Goal: Find specific page/section: Find specific page/section

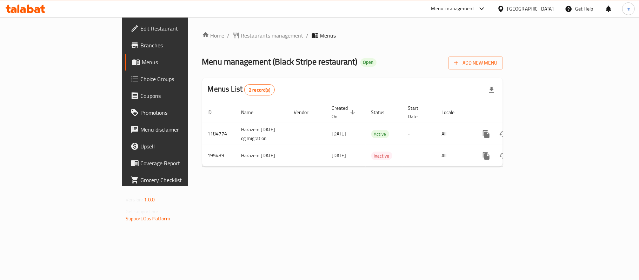
click at [241, 34] on span "Restaurants management" at bounding box center [272, 35] width 62 height 8
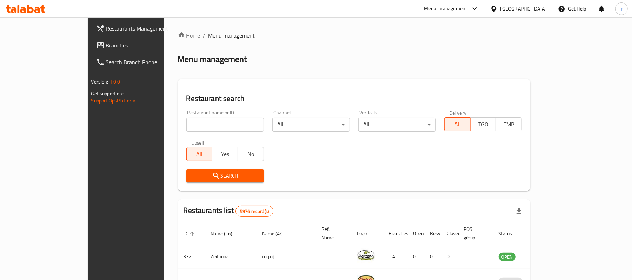
drag, startPoint x: 183, startPoint y: 120, endPoint x: 176, endPoint y: 128, distance: 10.5
click at [186, 120] on input "search" at bounding box center [225, 125] width 78 height 14
paste input "621516"
type input "621516"
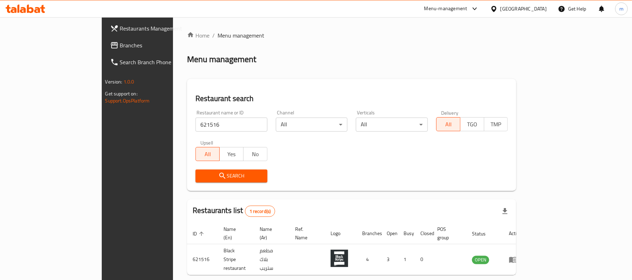
click at [536, 13] on div "[GEOGRAPHIC_DATA]" at bounding box center [523, 9] width 46 height 8
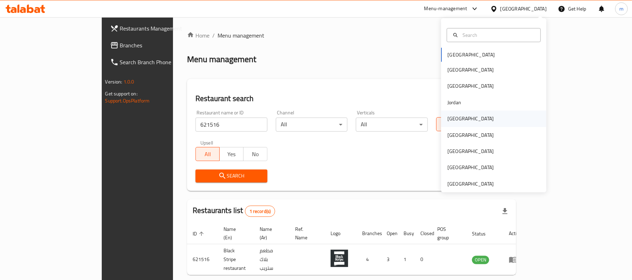
click at [452, 119] on div "[GEOGRAPHIC_DATA]" at bounding box center [470, 119] width 46 height 8
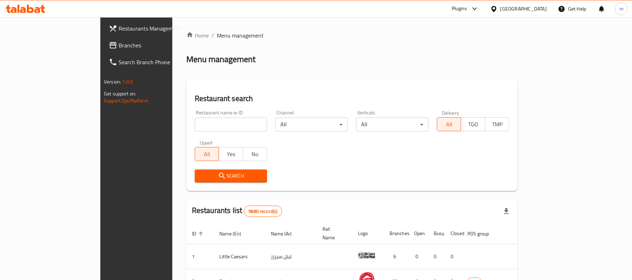
click at [119, 44] on span "Branches" at bounding box center [160, 45] width 82 height 8
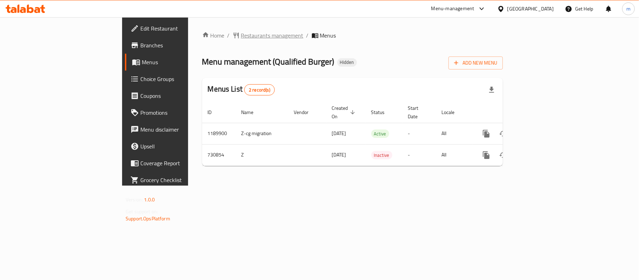
click at [241, 34] on span "Restaurants management" at bounding box center [272, 35] width 62 height 8
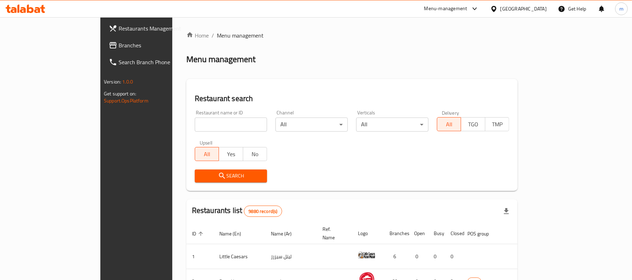
click at [195, 121] on input "search" at bounding box center [231, 125] width 72 height 14
paste input "646750"
type input "646750"
click at [200, 175] on span "Search" at bounding box center [230, 176] width 61 height 9
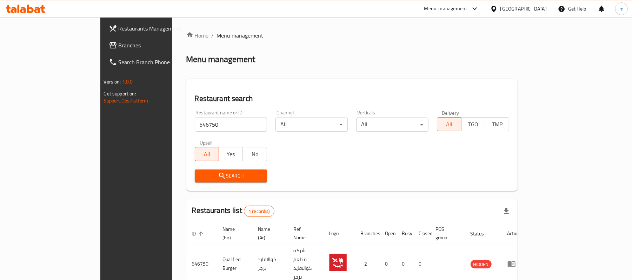
click at [119, 46] on span "Branches" at bounding box center [160, 45] width 82 height 8
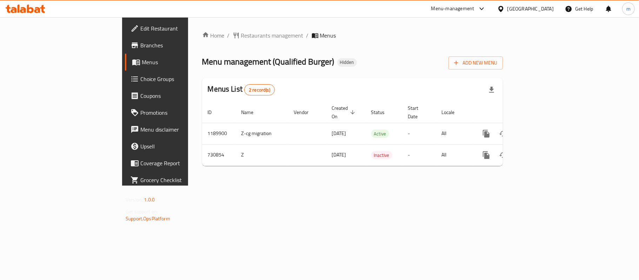
click at [191, 28] on div "Home / Restaurants management / Menus Menu management ( Qualified Burger ) Hidd…" at bounding box center [352, 101] width 329 height 168
click at [241, 35] on span "Restaurants management" at bounding box center [272, 35] width 62 height 8
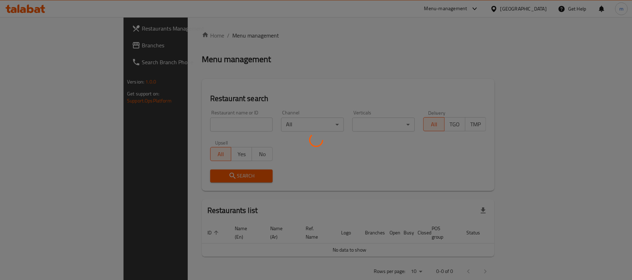
click at [190, 121] on div at bounding box center [316, 140] width 632 height 280
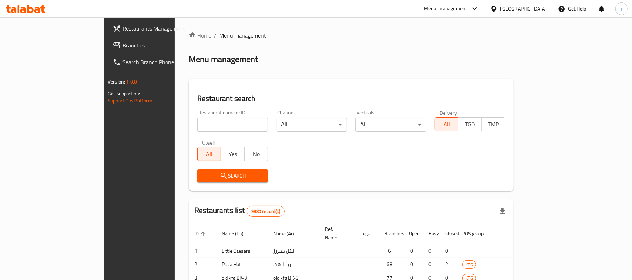
click at [186, 126] on div at bounding box center [316, 140] width 632 height 280
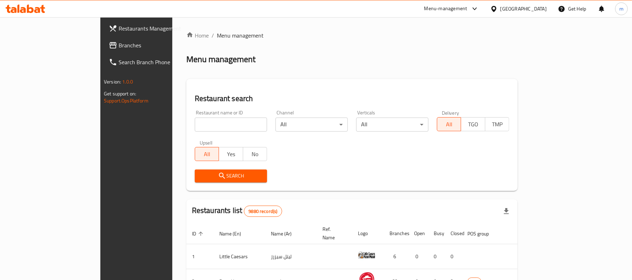
click at [195, 121] on input "search" at bounding box center [231, 125] width 72 height 14
paste input "646750"
type input "646750"
click button "Search" at bounding box center [231, 176] width 72 height 13
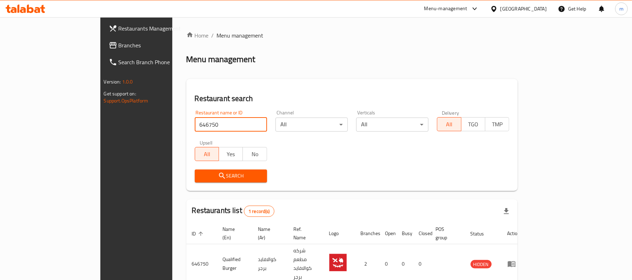
click at [535, 8] on div "[GEOGRAPHIC_DATA]" at bounding box center [523, 9] width 46 height 8
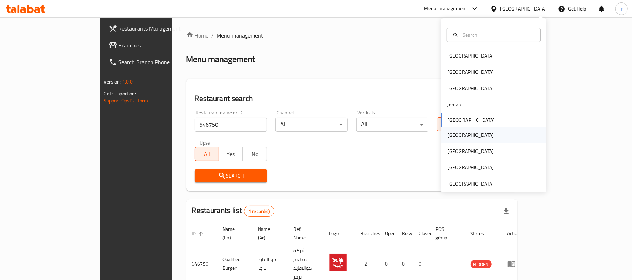
click at [455, 138] on div "Oman" at bounding box center [471, 135] width 58 height 16
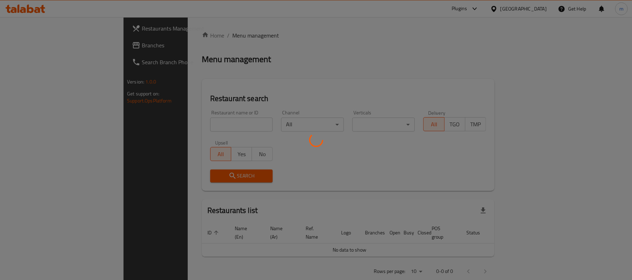
click at [49, 48] on div at bounding box center [316, 140] width 632 height 280
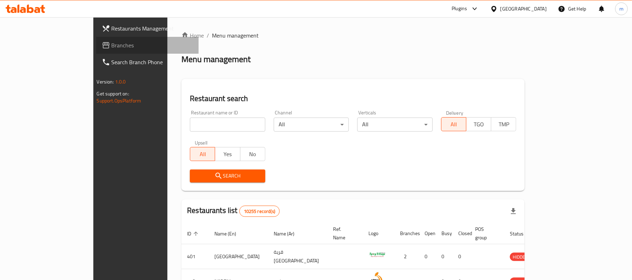
drag, startPoint x: 60, startPoint y: 45, endPoint x: 48, endPoint y: 51, distance: 12.9
click at [112, 45] on span "Branches" at bounding box center [153, 45] width 82 height 8
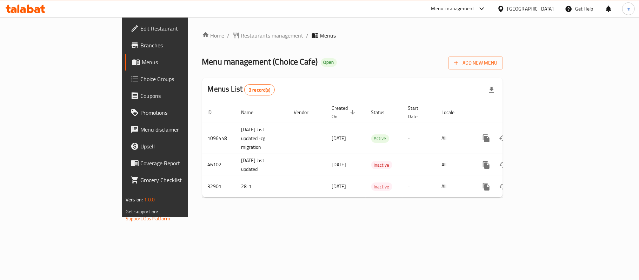
click at [241, 37] on span "Restaurants management" at bounding box center [272, 35] width 62 height 8
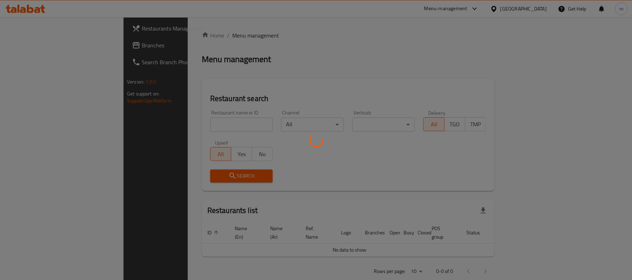
click at [184, 121] on div at bounding box center [316, 140] width 632 height 280
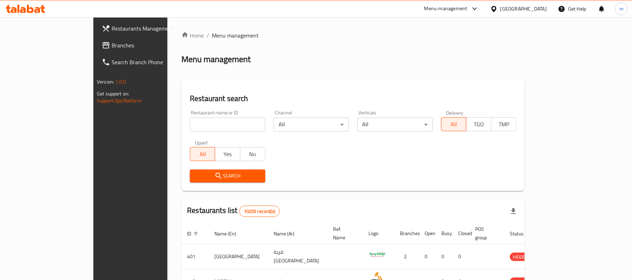
click at [179, 122] on div at bounding box center [316, 140] width 632 height 280
click at [190, 122] on input "search" at bounding box center [227, 125] width 75 height 14
paste input "16873"
type input "16873"
click button "Search" at bounding box center [227, 176] width 75 height 13
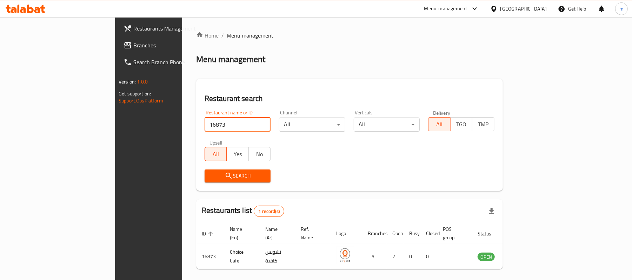
click at [542, 11] on div "Oman" at bounding box center [523, 9] width 46 height 8
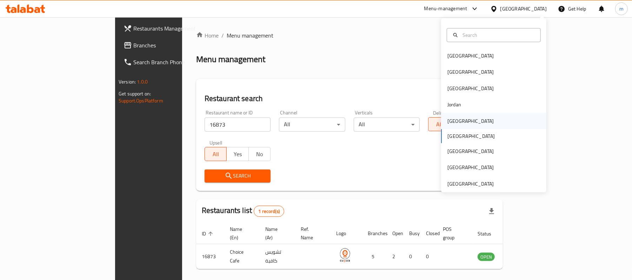
click at [453, 123] on div "[GEOGRAPHIC_DATA]" at bounding box center [470, 121] width 46 height 8
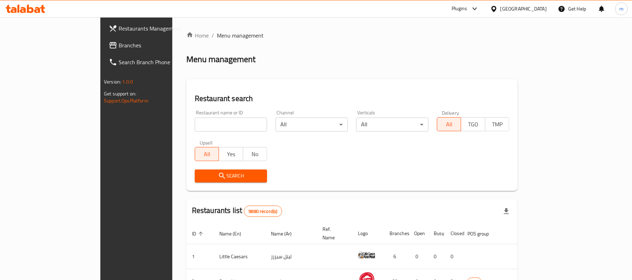
drag, startPoint x: 30, startPoint y: 44, endPoint x: 5, endPoint y: 44, distance: 24.9
click at [119, 44] on span "Branches" at bounding box center [160, 45] width 82 height 8
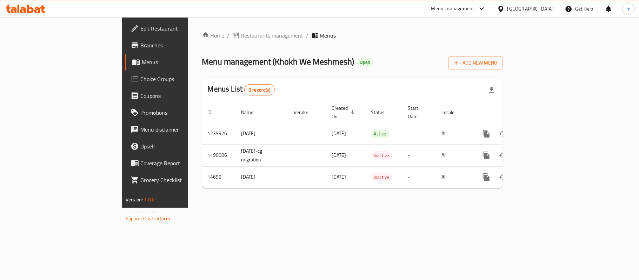
click at [241, 37] on span "Restaurants management" at bounding box center [272, 35] width 62 height 8
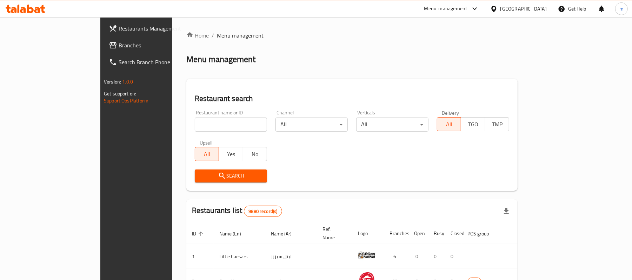
click at [195, 124] on input "search" at bounding box center [231, 125] width 72 height 14
paste input "5466"
type input "5466"
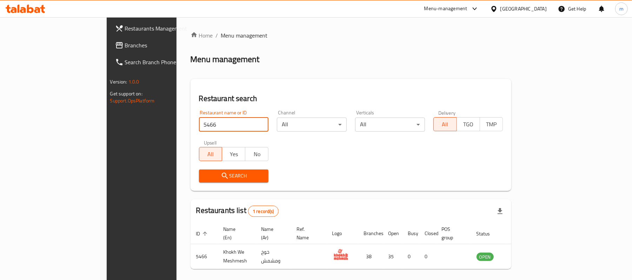
click at [125, 44] on span "Branches" at bounding box center [166, 45] width 82 height 8
click at [125, 48] on span "Branches" at bounding box center [166, 45] width 82 height 8
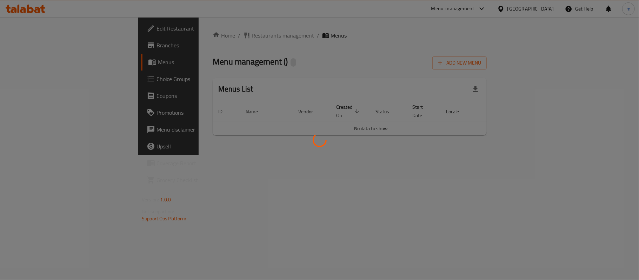
click at [182, 72] on div at bounding box center [319, 140] width 639 height 280
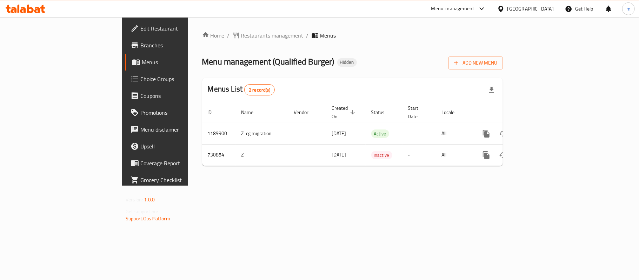
click at [241, 40] on span "Restaurants management" at bounding box center [272, 35] width 62 height 8
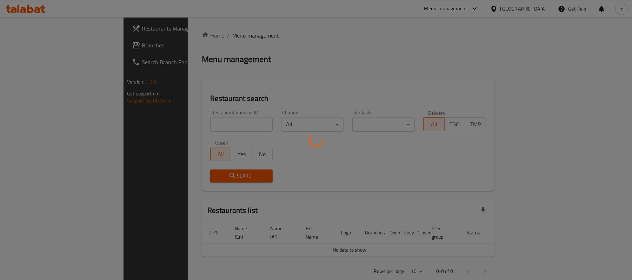
click at [170, 121] on div at bounding box center [316, 140] width 632 height 280
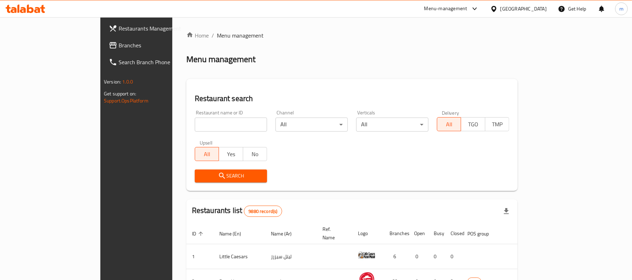
click at [195, 123] on input "search" at bounding box center [231, 125] width 72 height 14
paste input "646750"
type input "646750"
click button "Search" at bounding box center [231, 176] width 72 height 13
